Goal: Information Seeking & Learning: Learn about a topic

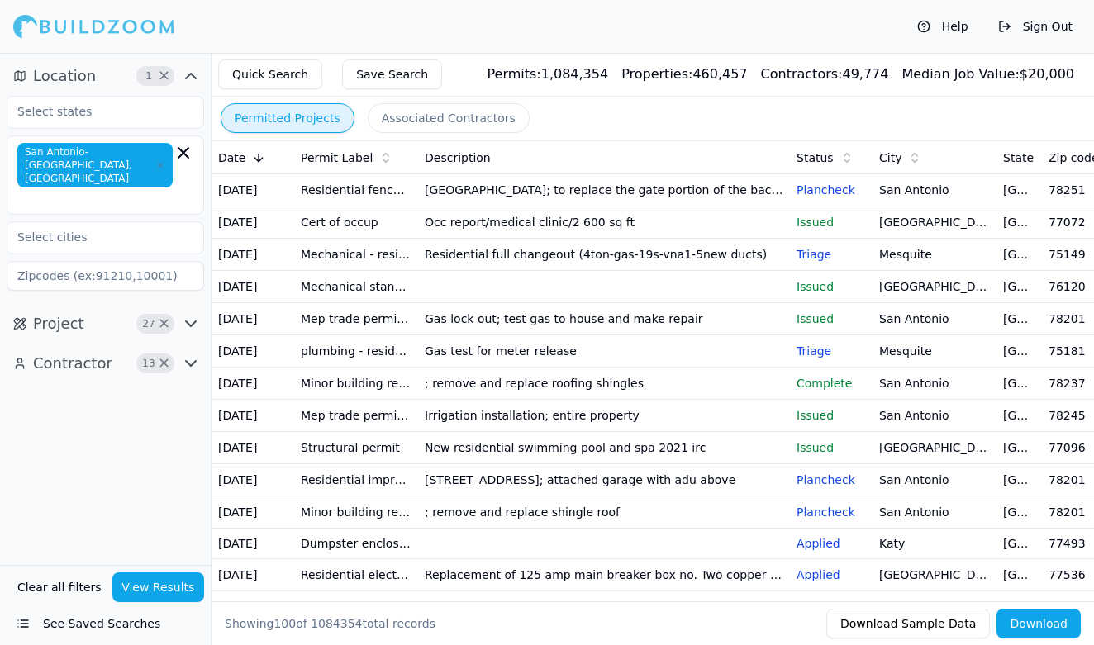
click at [174, 580] on button "View Results" at bounding box center [158, 588] width 93 height 30
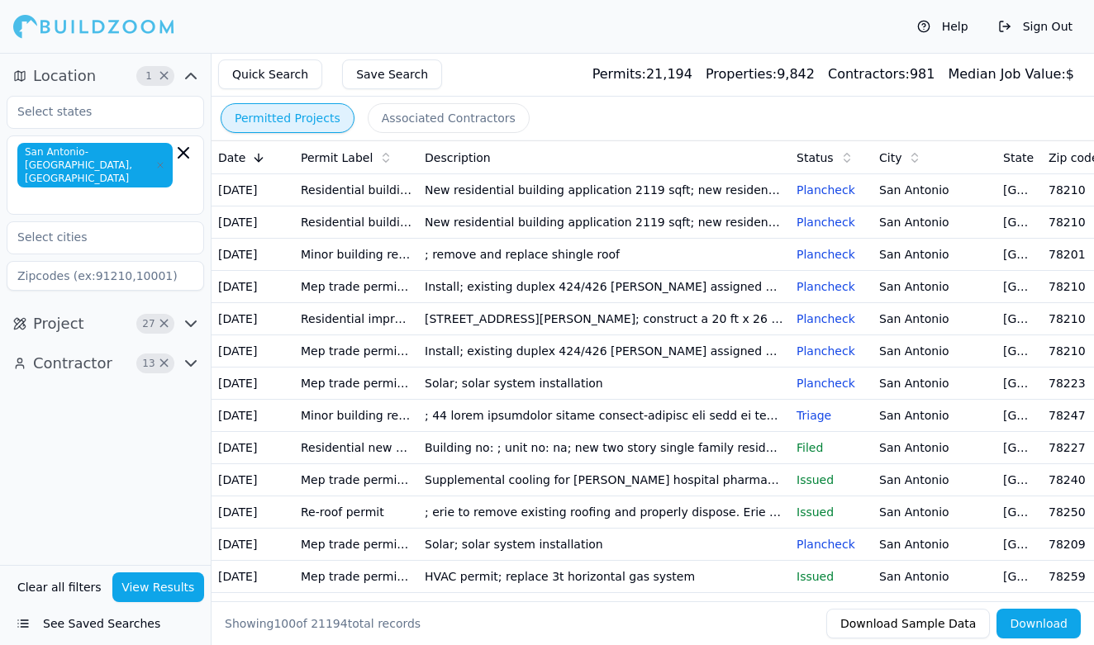
click at [482, 400] on td "Solar; solar system installation" at bounding box center [604, 384] width 372 height 32
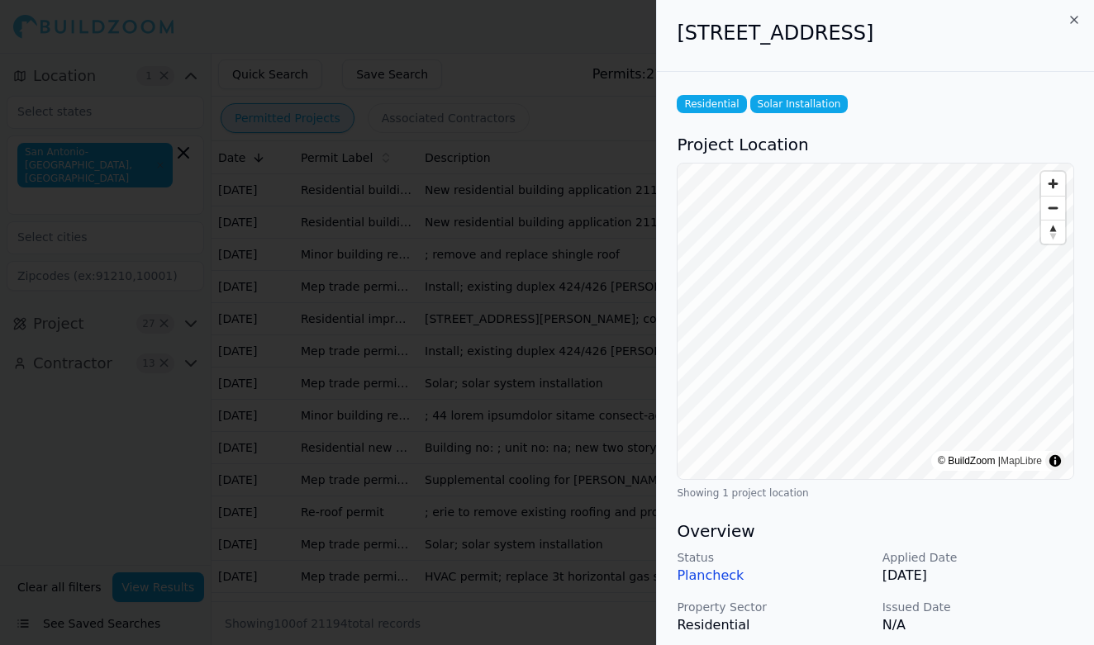
click at [587, 399] on div at bounding box center [547, 322] width 1094 height 645
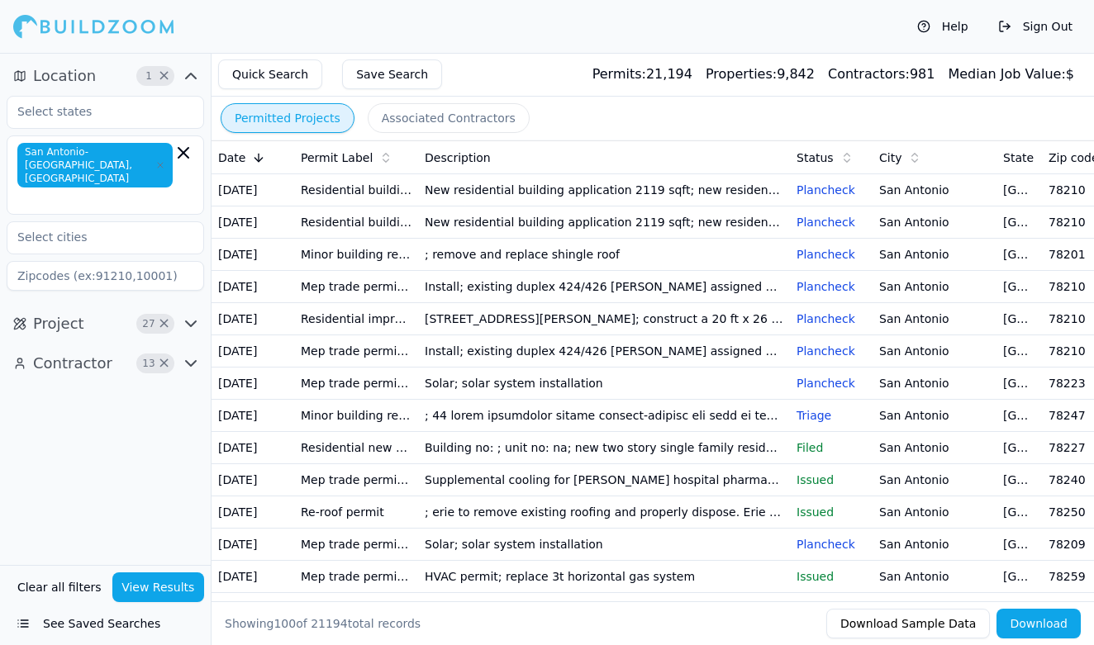
click at [578, 303] on td "Install; existing duplex 424/426 [PERSON_NAME] assigned parcel by dept addressi…" at bounding box center [604, 287] width 372 height 32
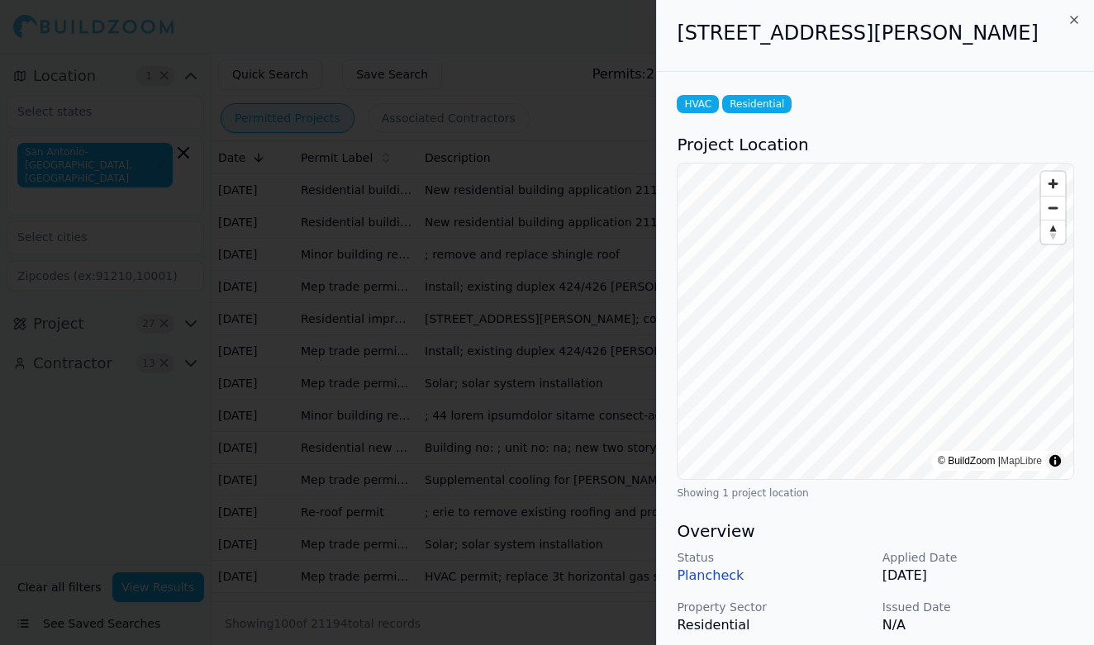
click at [578, 352] on div at bounding box center [547, 322] width 1094 height 645
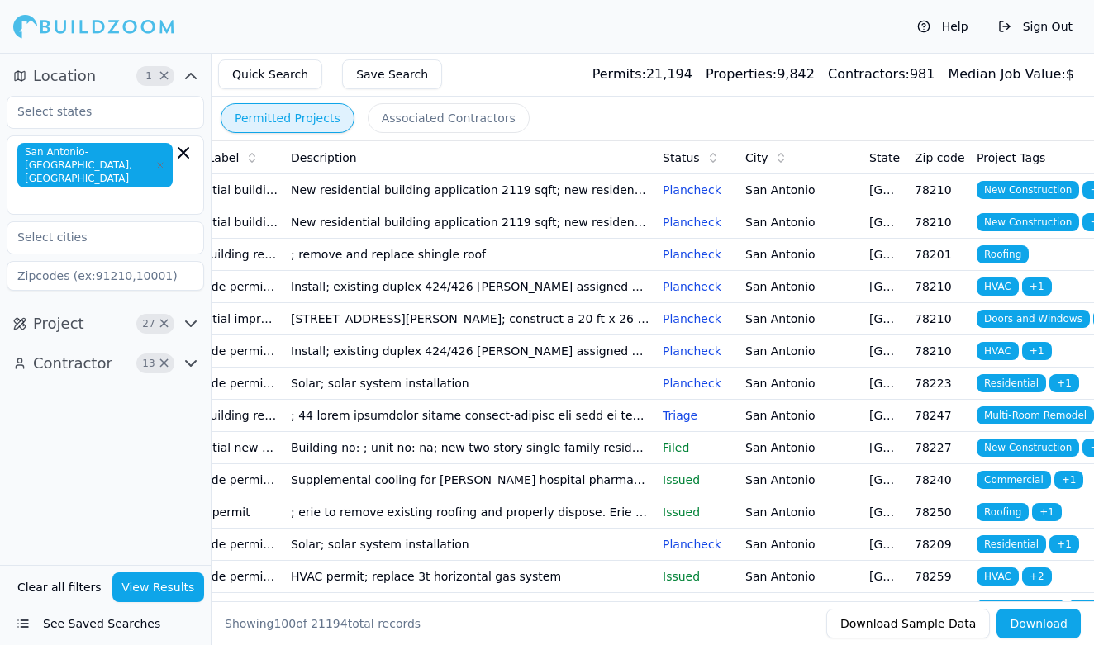
click at [68, 319] on span "Project" at bounding box center [58, 323] width 51 height 23
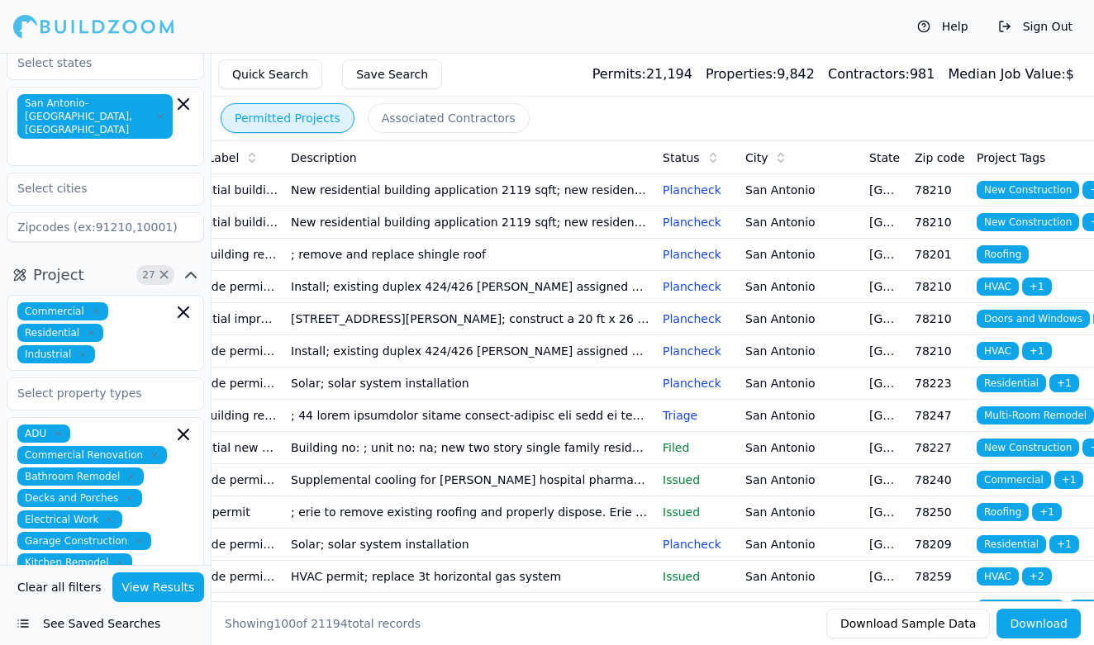
scroll to position [50, 0]
click at [601, 368] on td "Install; existing duplex 424/426 [PERSON_NAME] assigned parcel by dept addressi…" at bounding box center [470, 351] width 372 height 32
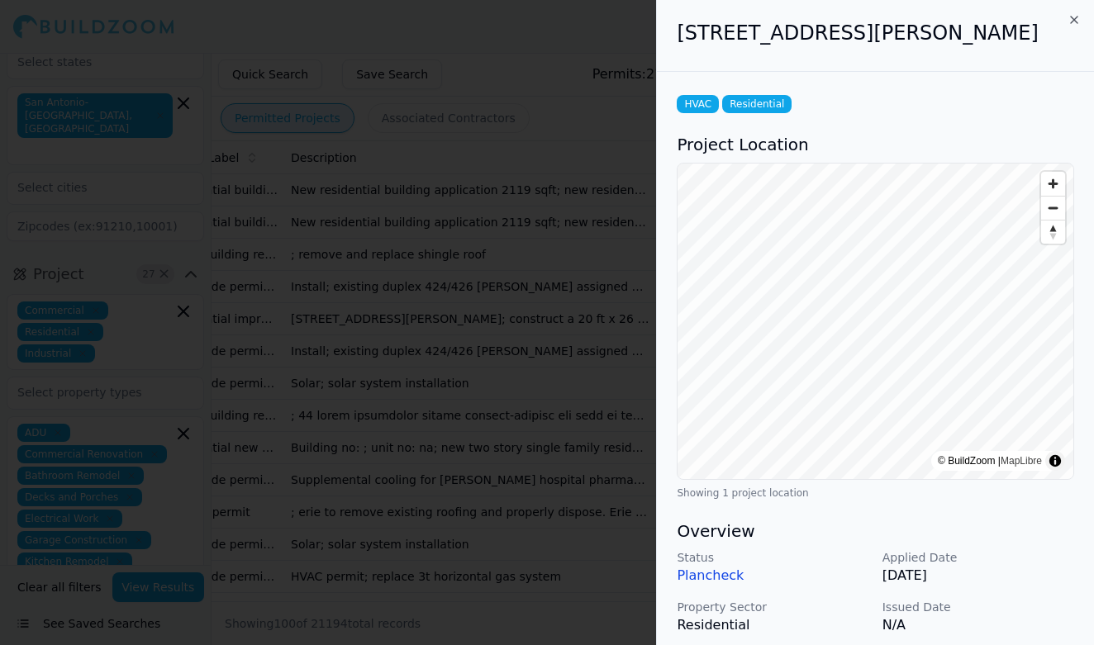
click at [601, 430] on div at bounding box center [547, 322] width 1094 height 645
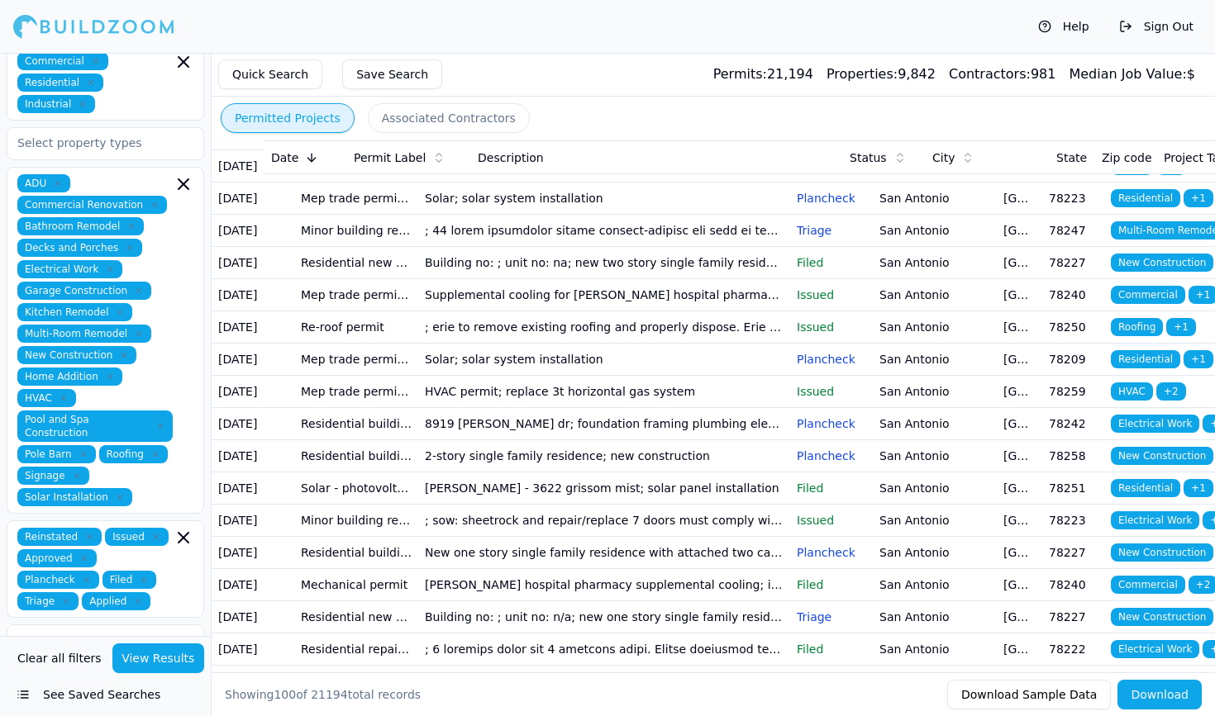
scroll to position [0, 0]
click at [1050, 440] on td "78242" at bounding box center [1073, 424] width 62 height 32
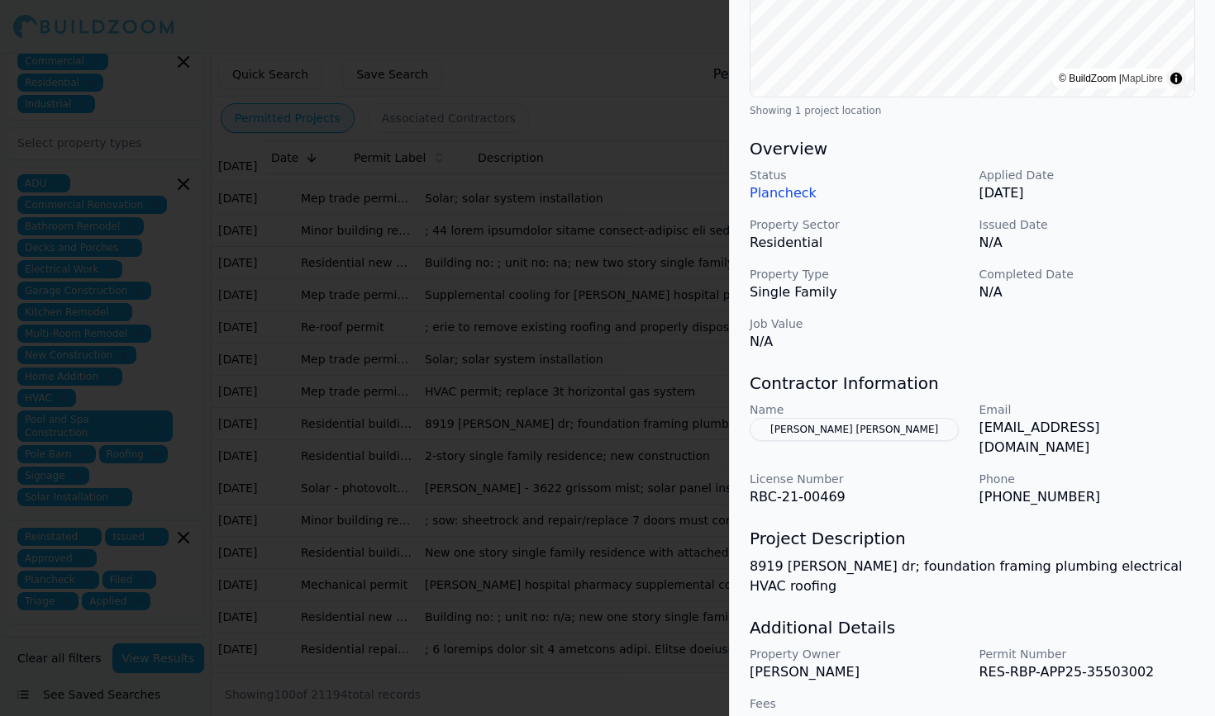
scroll to position [382, 0]
click at [716, 498] on div at bounding box center [607, 358] width 1215 height 716
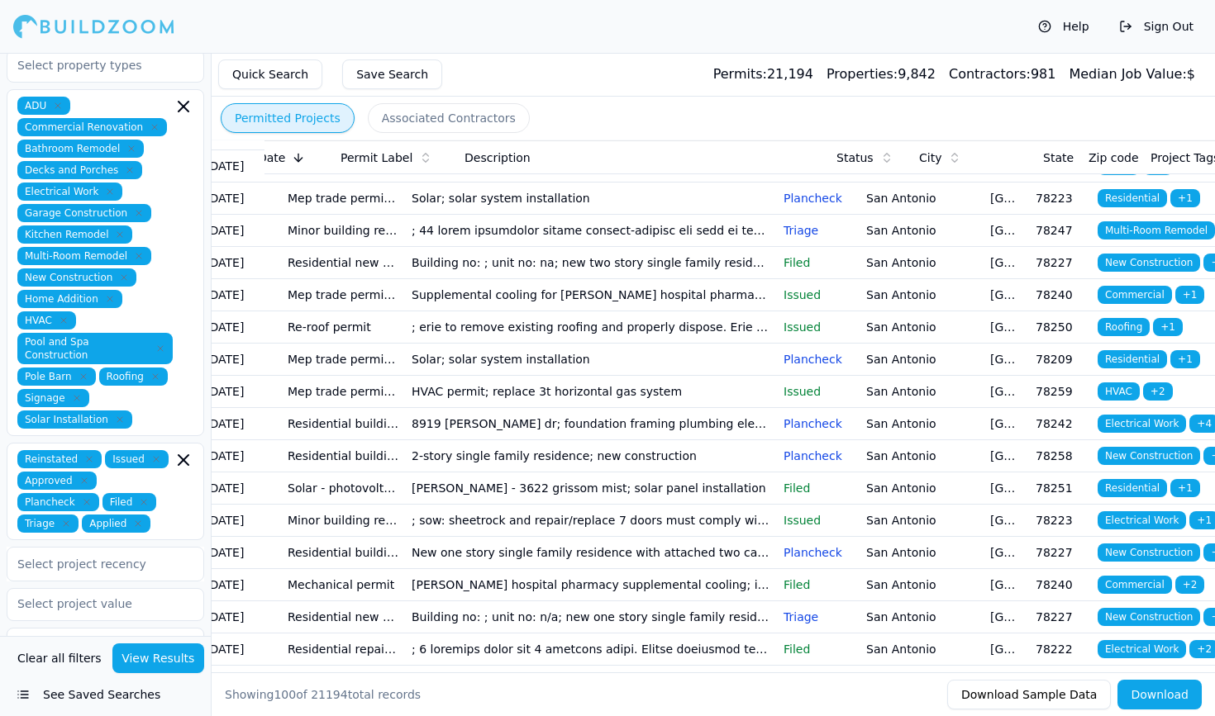
scroll to position [378, 0]
click at [140, 518] on icon "button" at bounding box center [138, 523] width 10 height 10
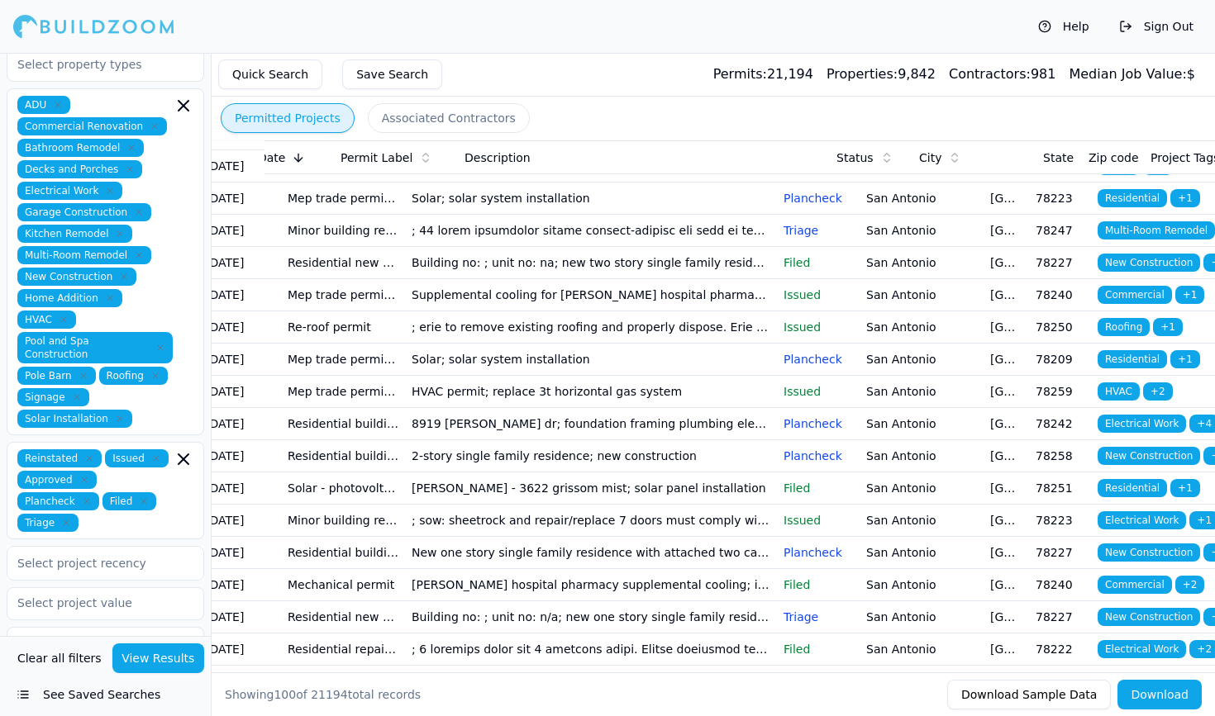
click at [72, 514] on span "Triage" at bounding box center [47, 523] width 61 height 18
click at [67, 518] on icon "button" at bounding box center [66, 523] width 10 height 10
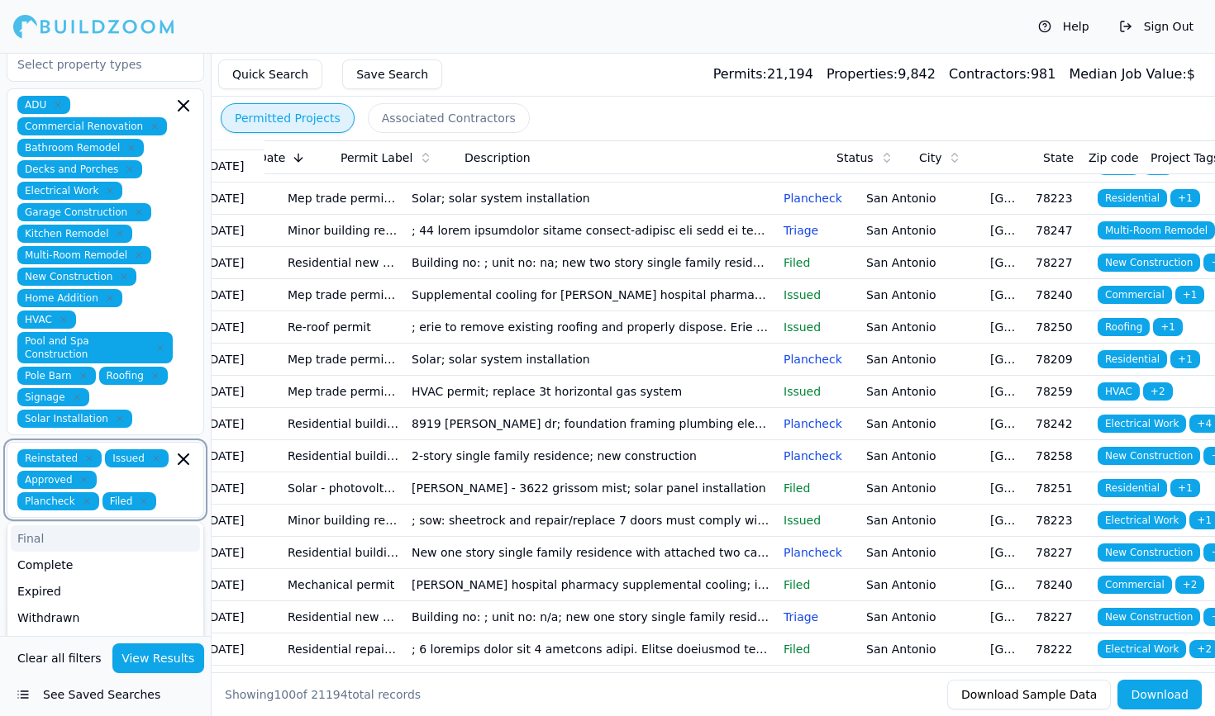
click at [146, 497] on icon "button" at bounding box center [144, 502] width 10 height 10
click at [184, 96] on icon "button" at bounding box center [184, 106] width 20 height 20
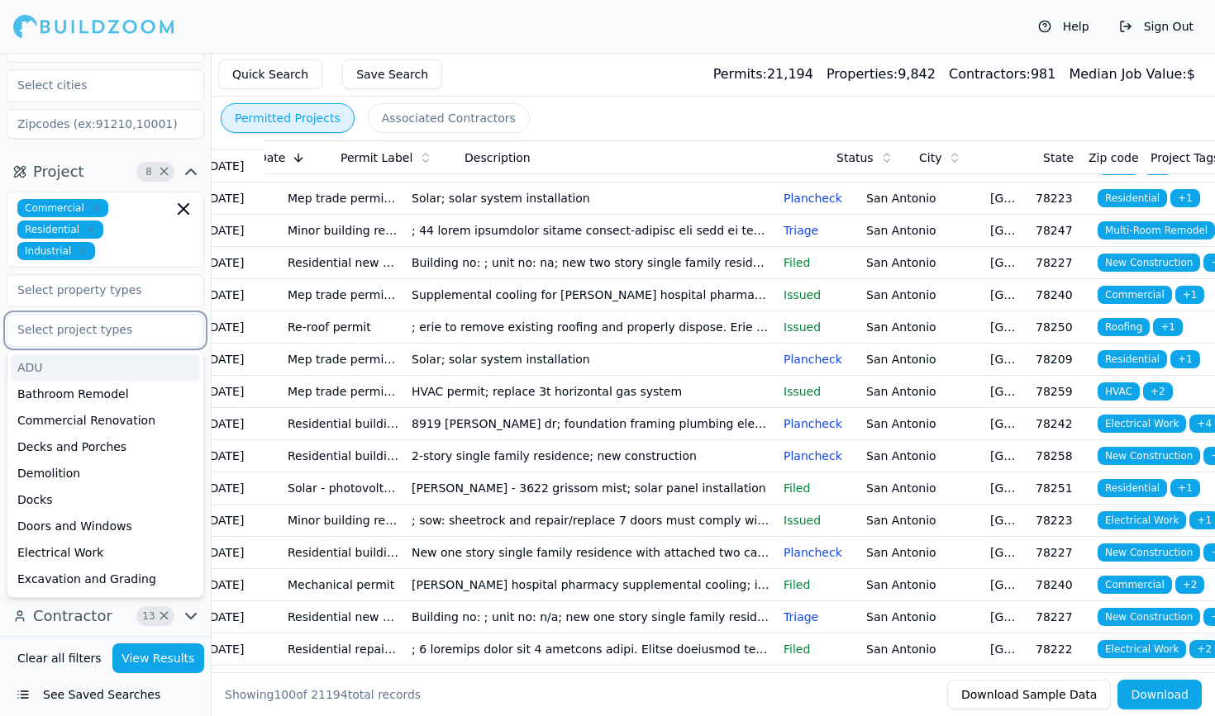
scroll to position [139, 0]
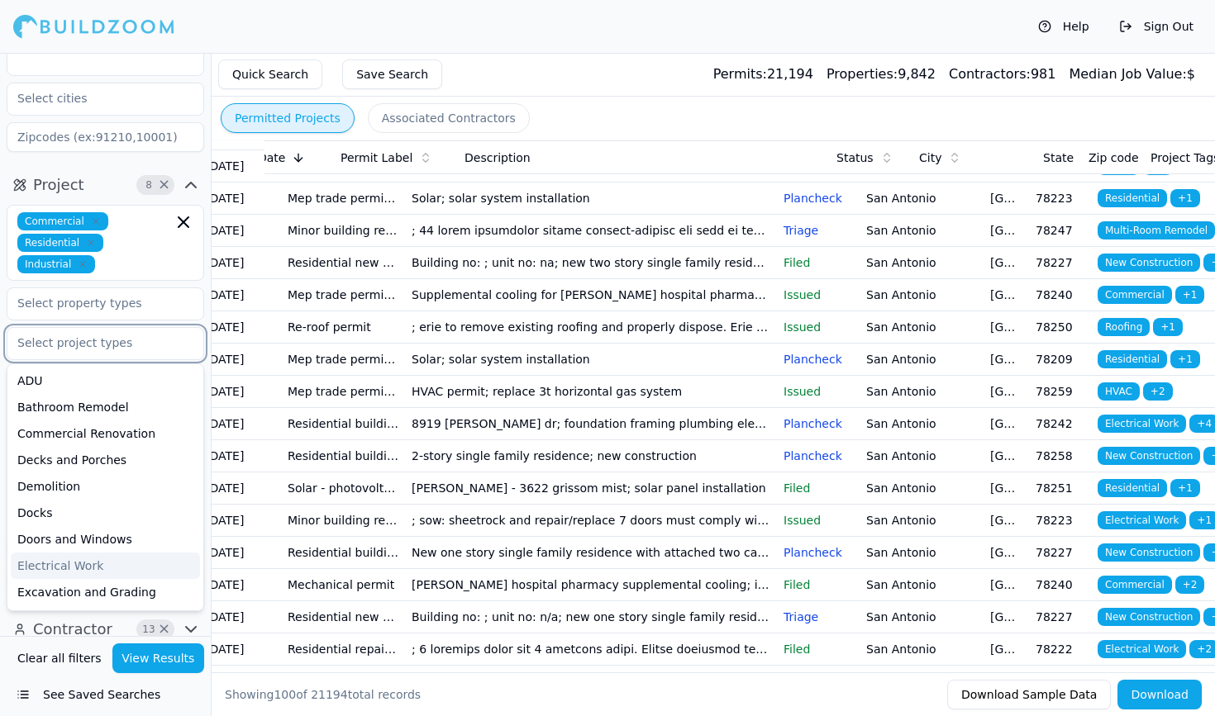
click at [85, 556] on div "Electrical Work" at bounding box center [105, 566] width 189 height 26
click at [136, 645] on button "View Results" at bounding box center [158, 659] width 93 height 30
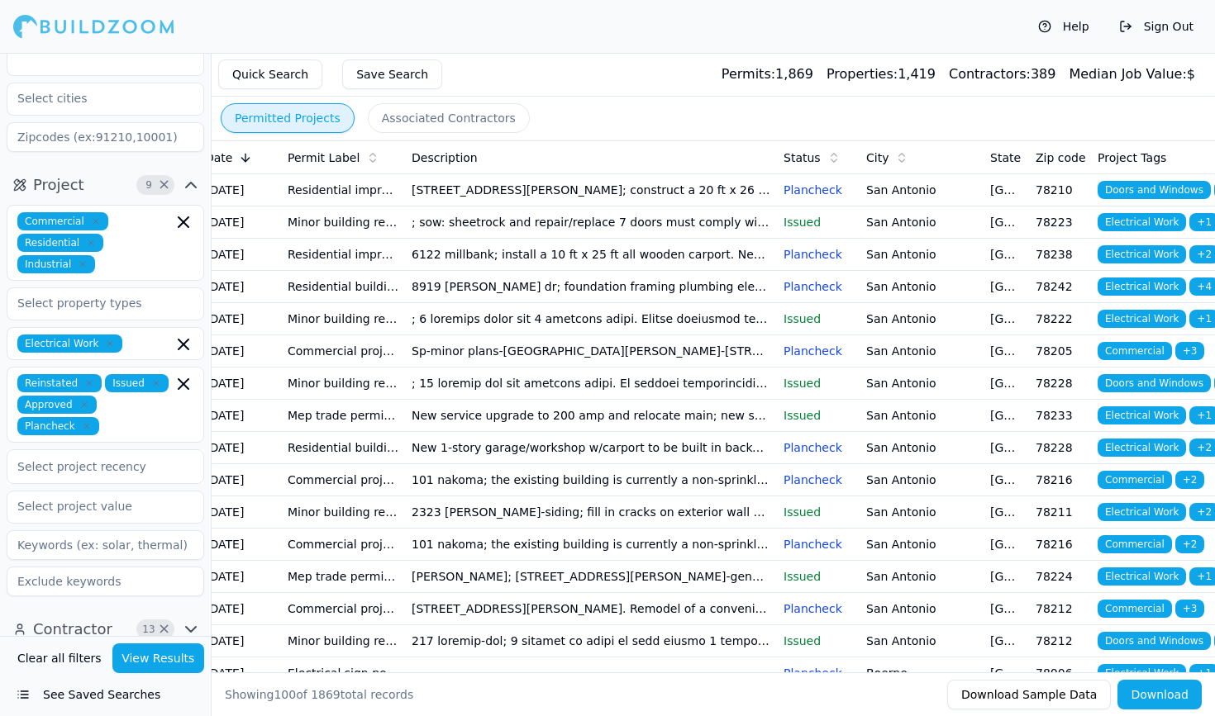
click at [9, 645] on button "See Saved Searches" at bounding box center [105, 695] width 197 height 30
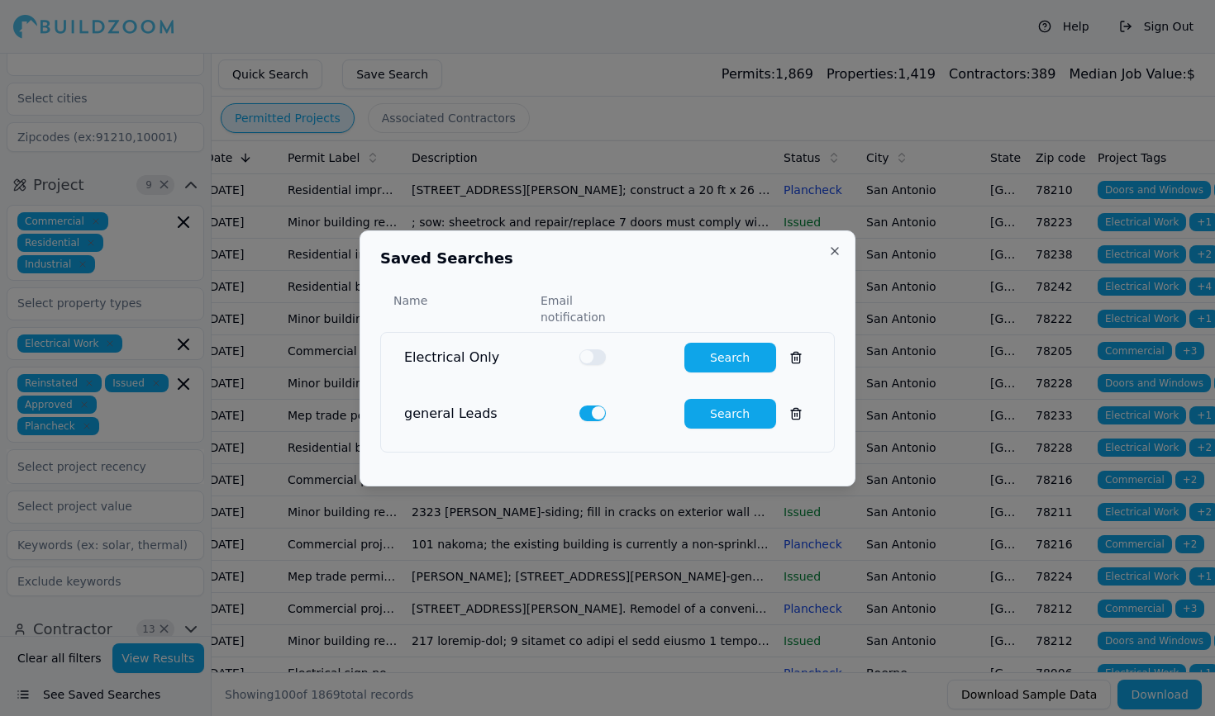
click at [842, 257] on div "Saved Searches Name Email notification Electrical Only Search general Leads Sea…" at bounding box center [607, 359] width 496 height 256
click at [830, 258] on button "Close" at bounding box center [834, 251] width 13 height 13
